Goal: Entertainment & Leisure: Browse casually

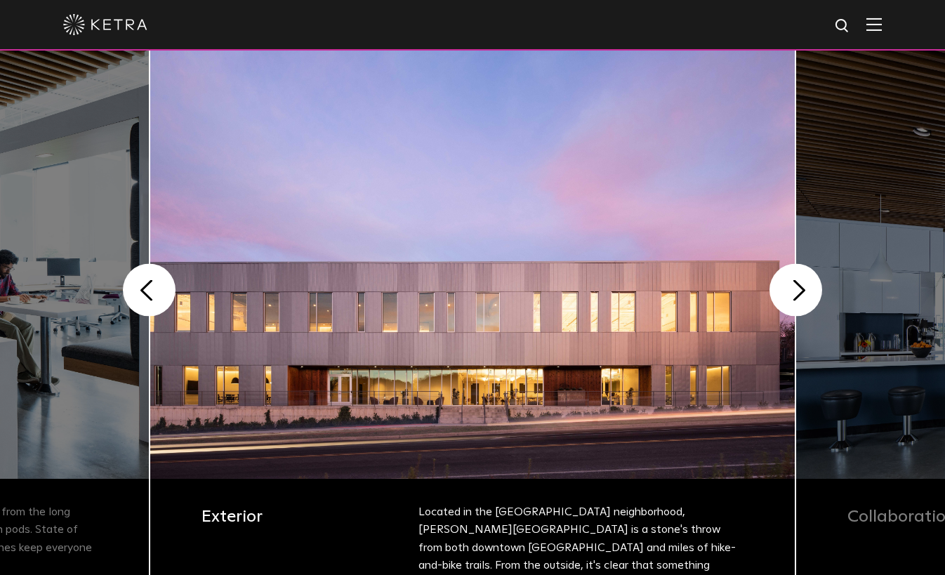
scroll to position [310, 0]
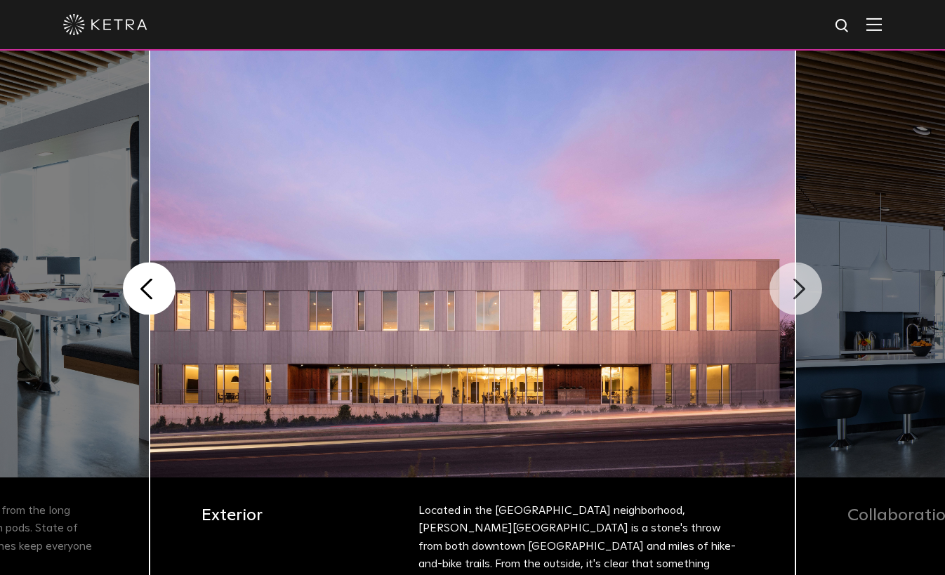
click at [796, 292] on button "Next" at bounding box center [796, 289] width 53 height 53
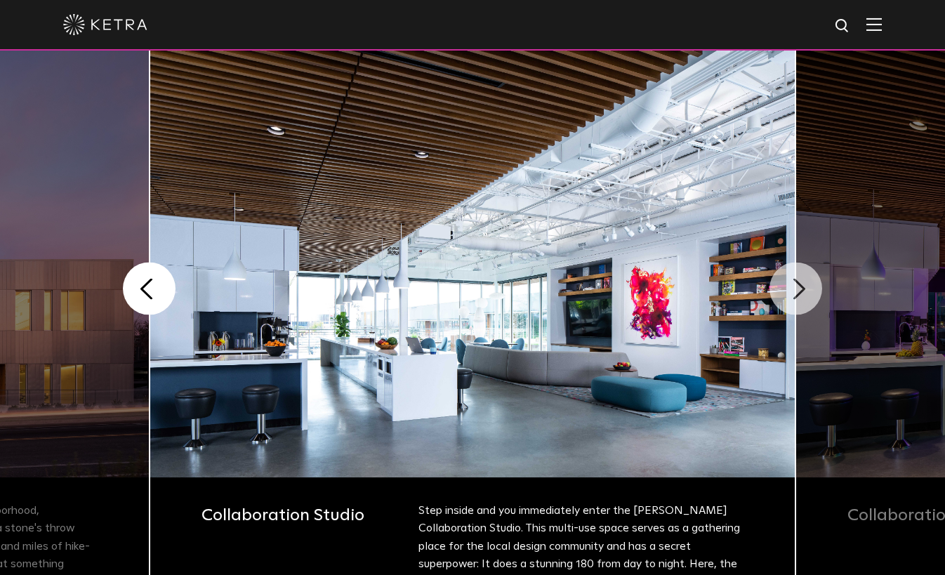
click at [796, 292] on button "Next" at bounding box center [796, 289] width 53 height 53
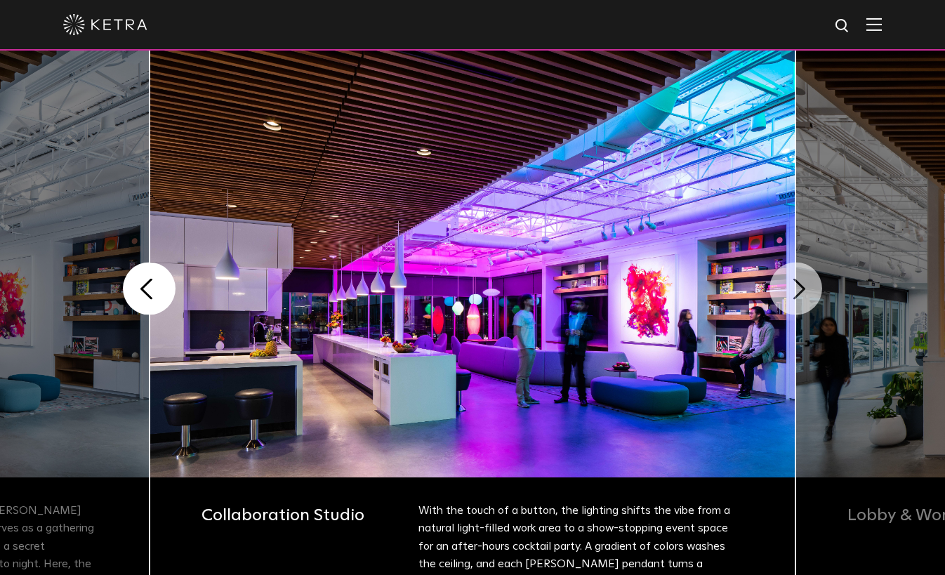
click at [796, 292] on button "Next" at bounding box center [796, 289] width 53 height 53
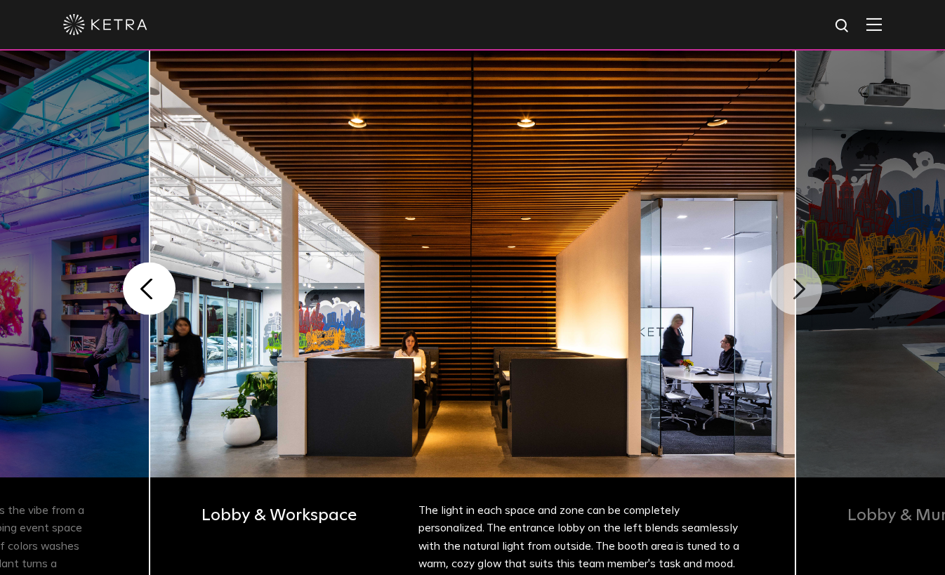
click at [796, 292] on button "Next" at bounding box center [796, 289] width 53 height 53
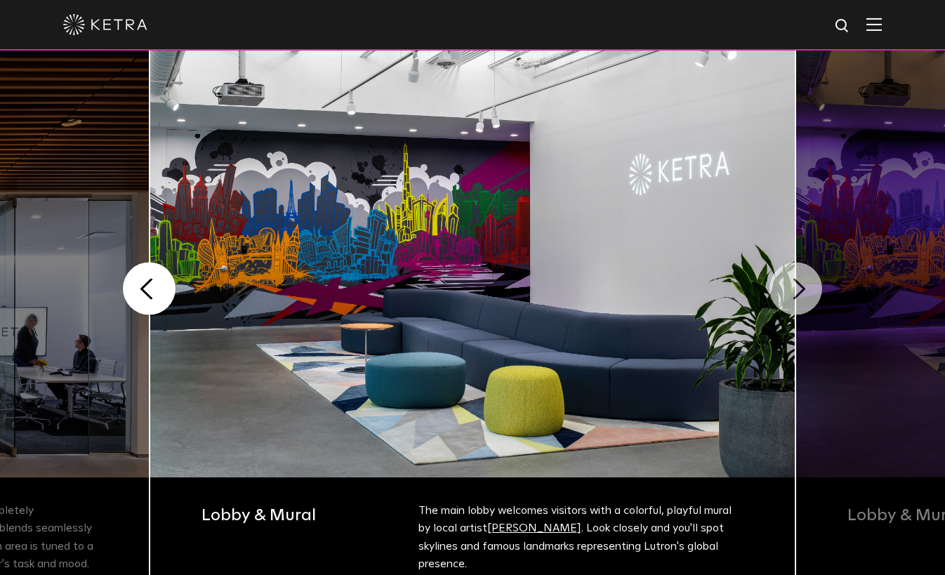
click at [796, 292] on button "Next" at bounding box center [796, 289] width 53 height 53
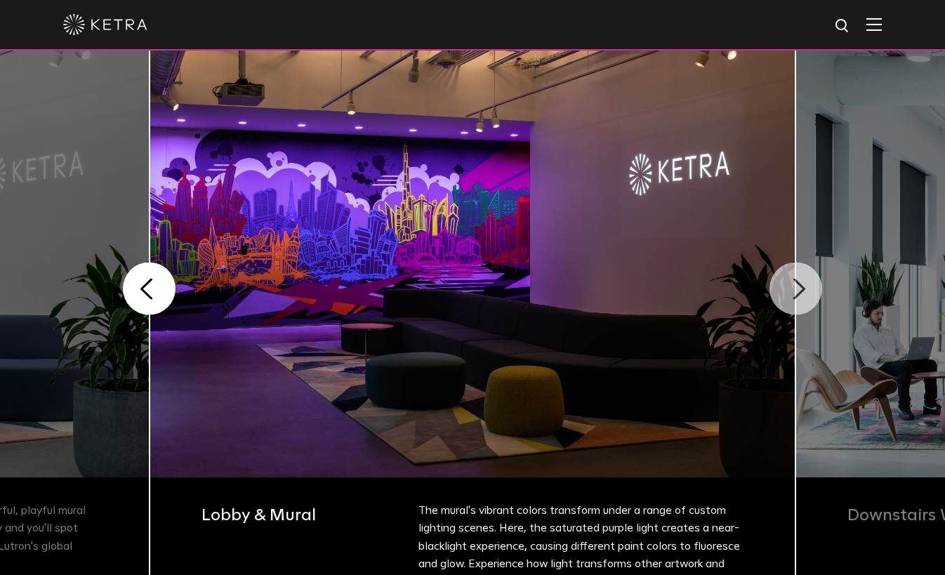
click at [796, 292] on button "Next" at bounding box center [796, 289] width 53 height 53
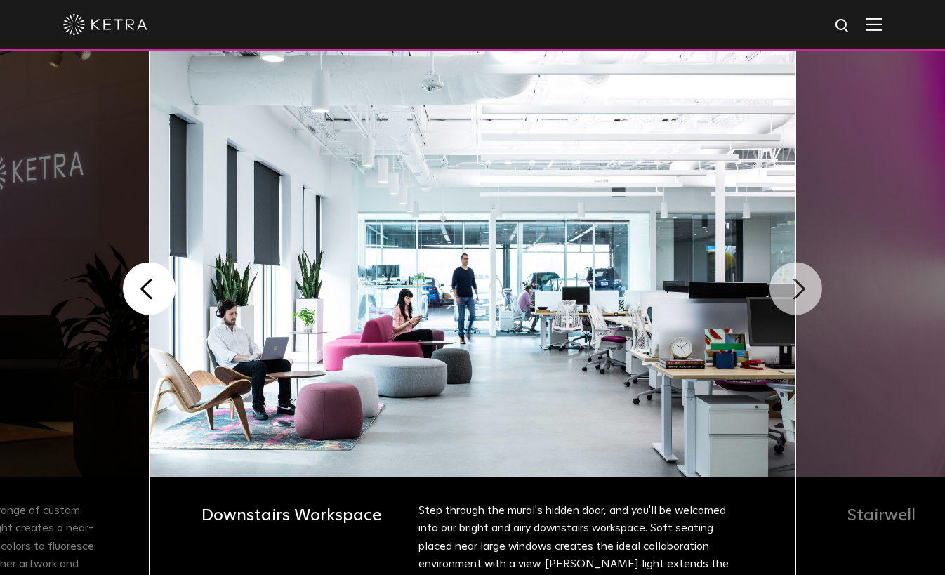
click at [796, 292] on button "Next" at bounding box center [796, 289] width 53 height 53
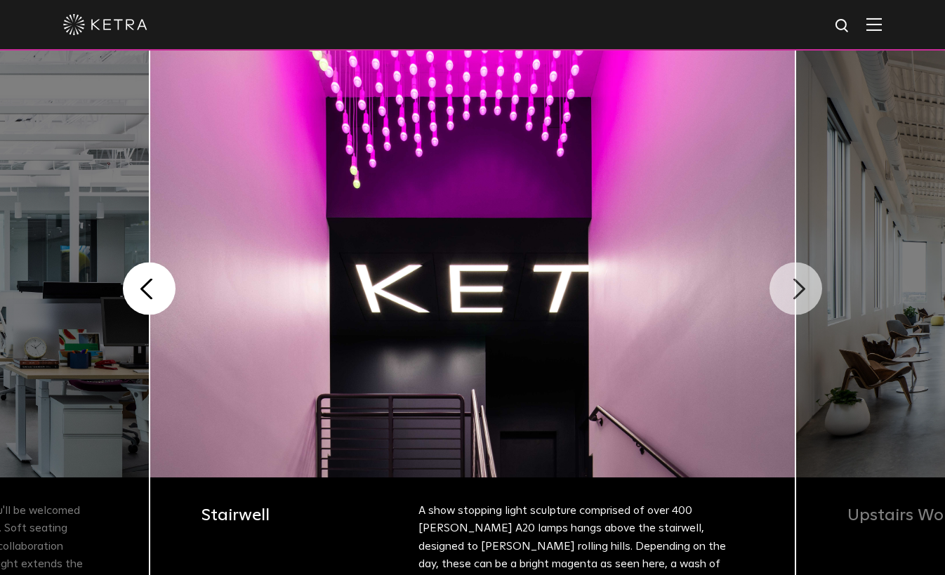
click at [796, 292] on button "Next" at bounding box center [796, 289] width 53 height 53
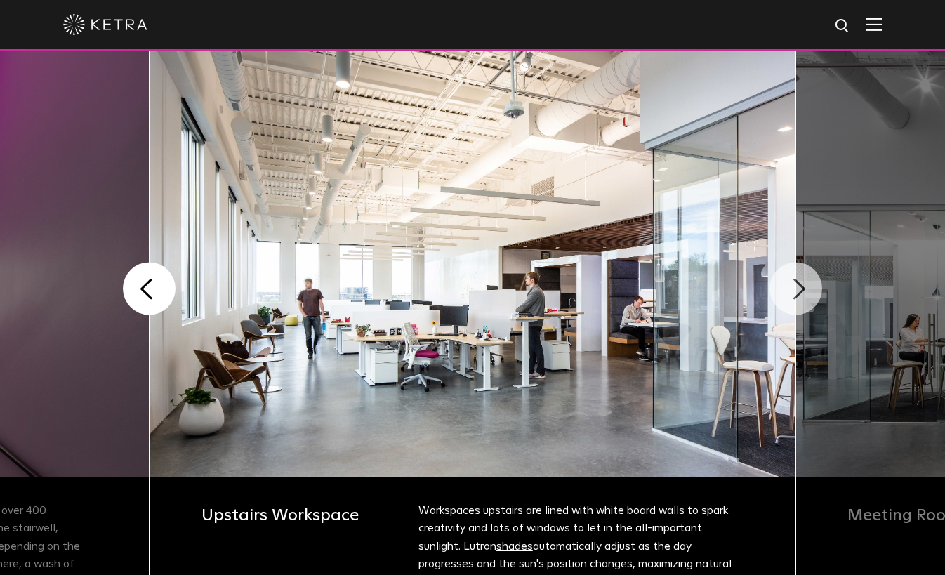
click at [796, 292] on button "Next" at bounding box center [796, 289] width 53 height 53
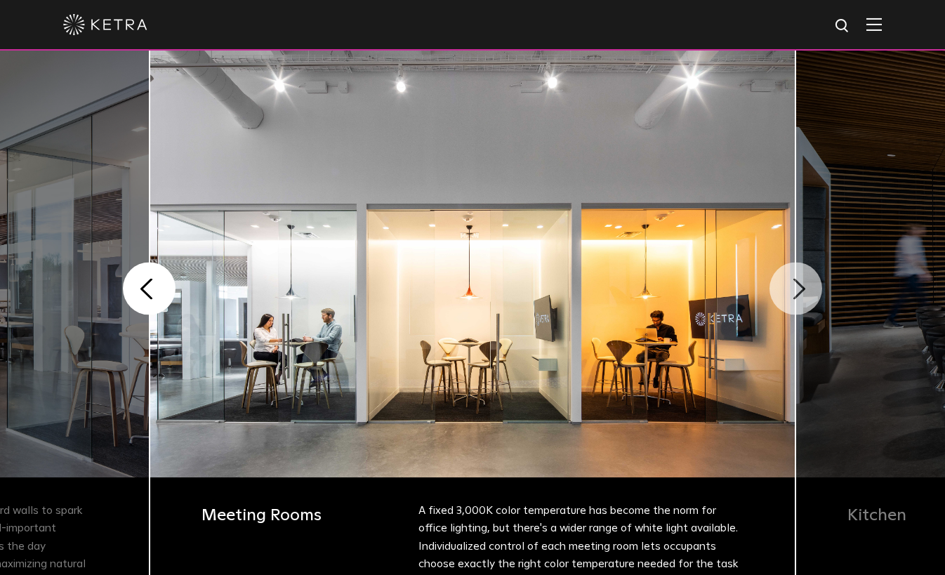
click at [796, 292] on button "Next" at bounding box center [796, 289] width 53 height 53
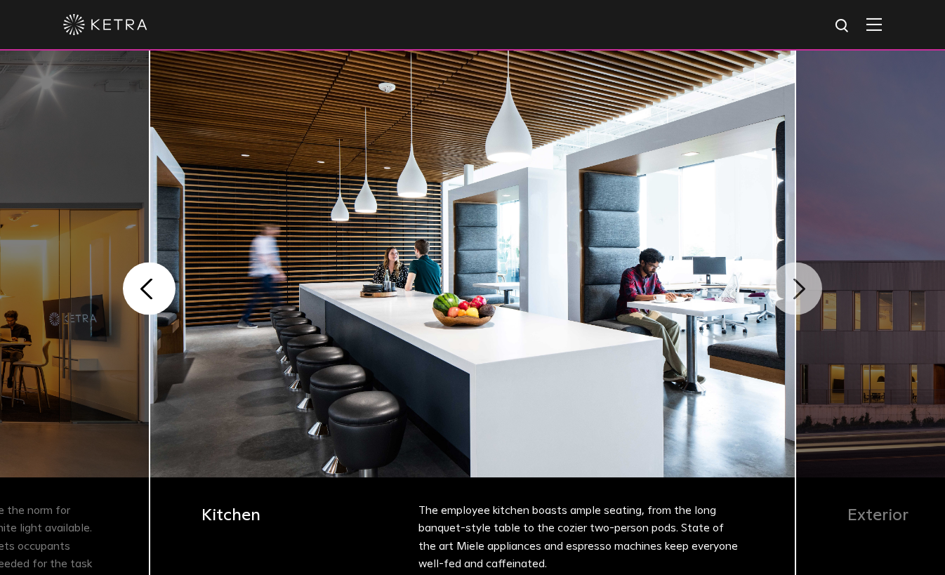
click at [796, 292] on button "Next" at bounding box center [796, 289] width 53 height 53
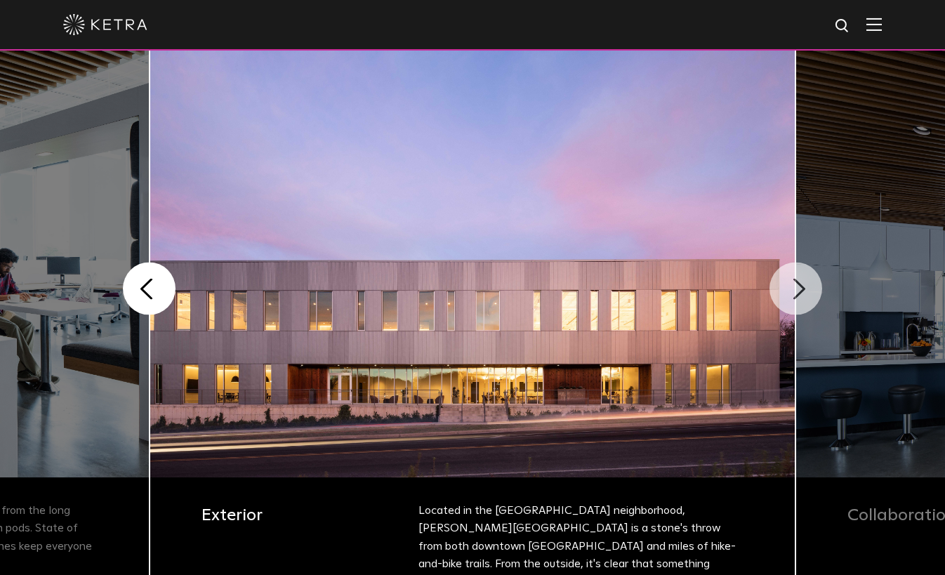
click at [796, 292] on button "Next" at bounding box center [796, 289] width 53 height 53
